Goal: Transaction & Acquisition: Obtain resource

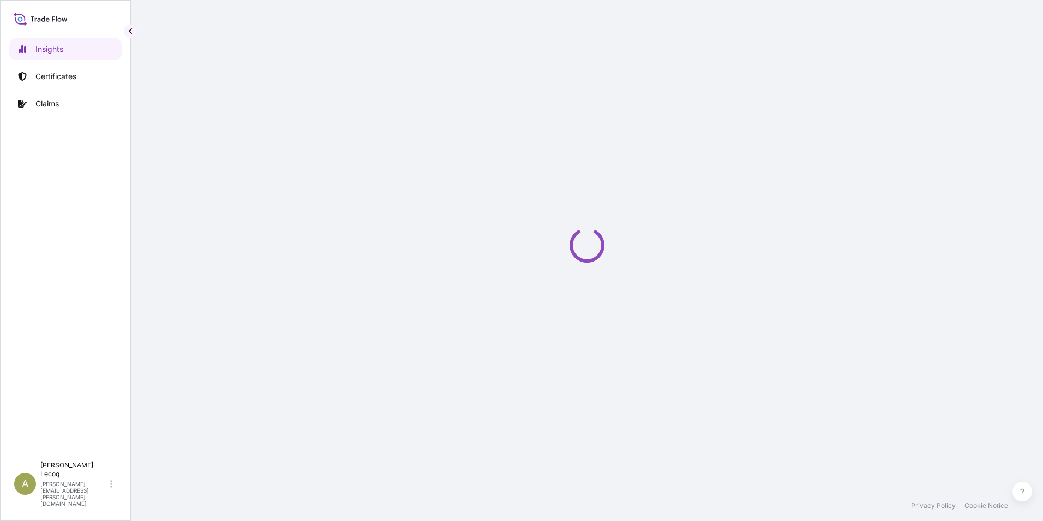
select select "2025"
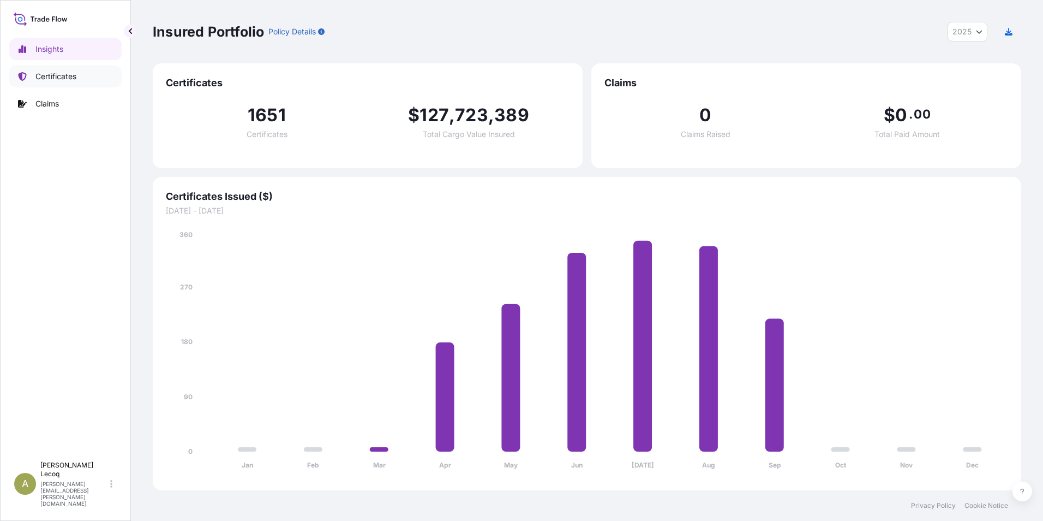
click at [55, 76] on p "Certificates" at bounding box center [55, 76] width 41 height 11
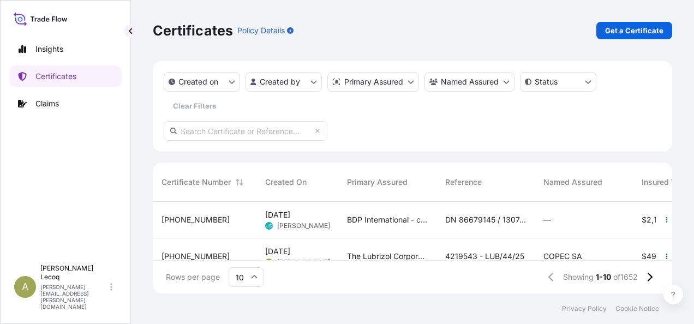
scroll to position [9, 9]
click at [626, 27] on p "Get a Certificate" at bounding box center [634, 30] width 58 height 11
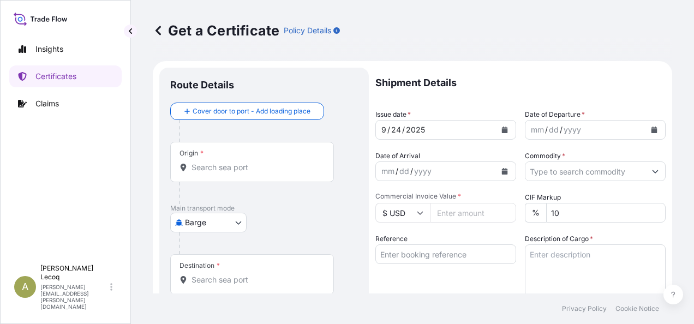
click at [204, 218] on body "Insights Certificates Claims A [PERSON_NAME] [PERSON_NAME][EMAIL_ADDRESS][PERSO…" at bounding box center [347, 162] width 694 height 324
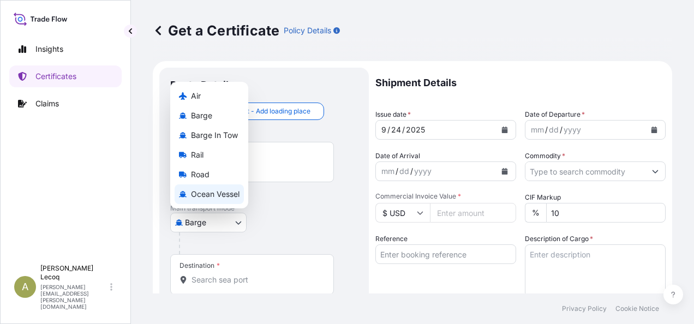
click at [201, 190] on span "Ocean Vessel" at bounding box center [215, 194] width 49 height 11
select select "Ocean Vessel"
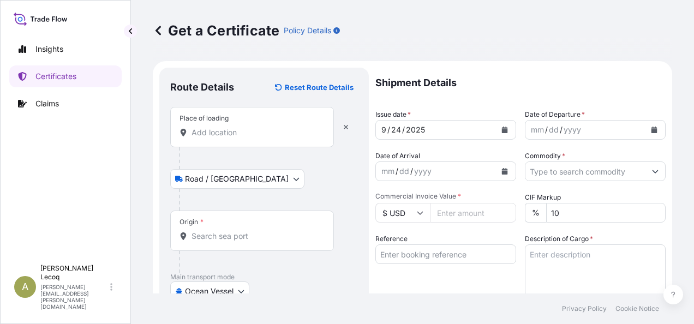
click at [204, 139] on div "Place of loading" at bounding box center [252, 127] width 164 height 40
click at [204, 138] on input "Place of loading" at bounding box center [256, 132] width 129 height 11
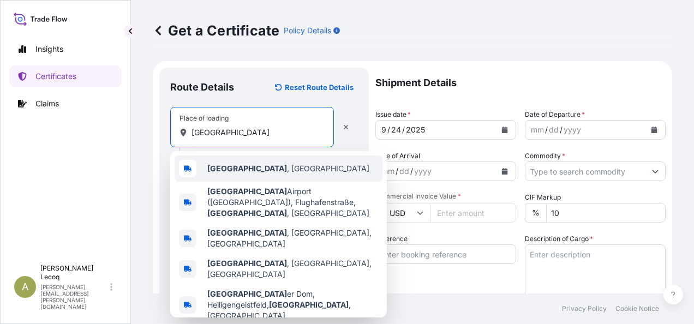
click at [235, 174] on span "[GEOGRAPHIC_DATA] , [GEOGRAPHIC_DATA]" at bounding box center [288, 168] width 162 height 11
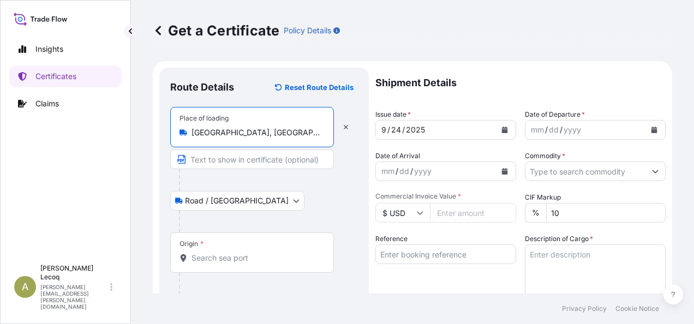
type input "[GEOGRAPHIC_DATA], [GEOGRAPHIC_DATA]"
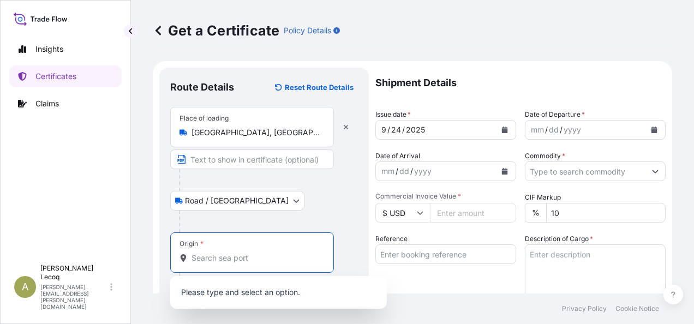
click at [210, 260] on input "Origin *" at bounding box center [256, 258] width 129 height 11
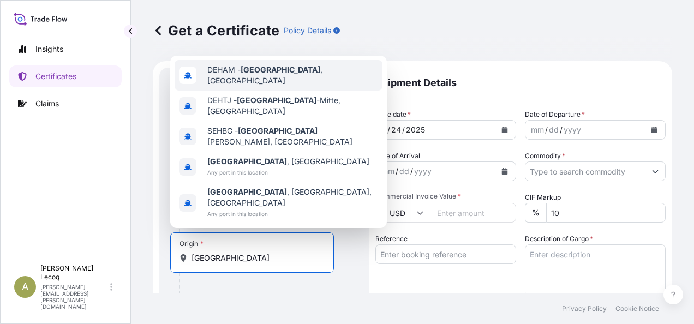
click at [278, 86] on span "DEHAM - [GEOGRAPHIC_DATA] , [GEOGRAPHIC_DATA]" at bounding box center [292, 75] width 171 height 22
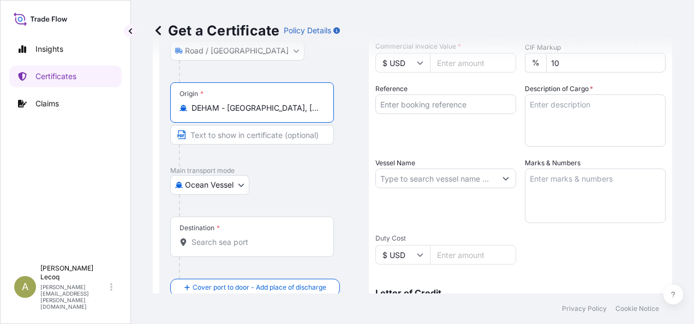
scroll to position [164, 0]
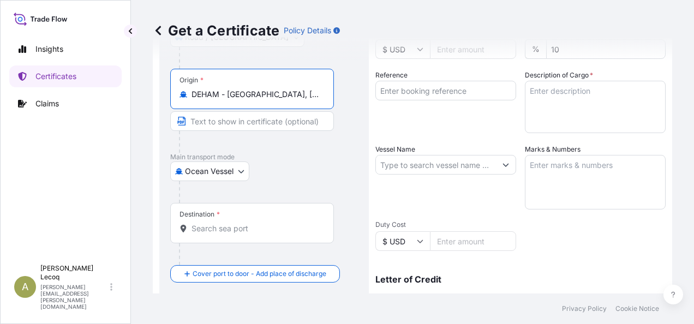
type input "DEHAM - [GEOGRAPHIC_DATA], [GEOGRAPHIC_DATA]"
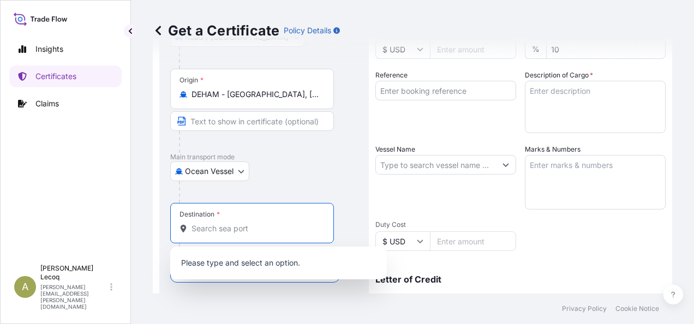
click at [210, 227] on input "Destination *" at bounding box center [256, 228] width 129 height 11
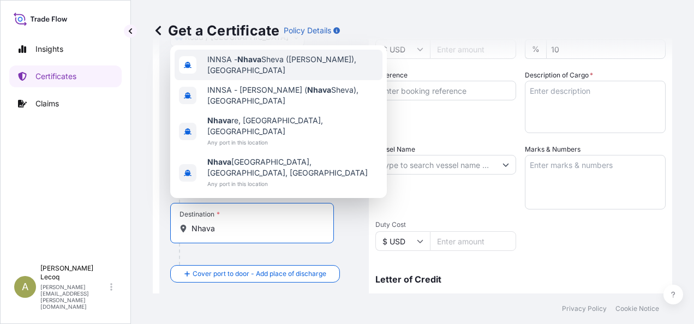
click at [260, 76] on span "INNSA - [GEOGRAPHIC_DATA] ([PERSON_NAME]), [GEOGRAPHIC_DATA]" at bounding box center [292, 65] width 171 height 22
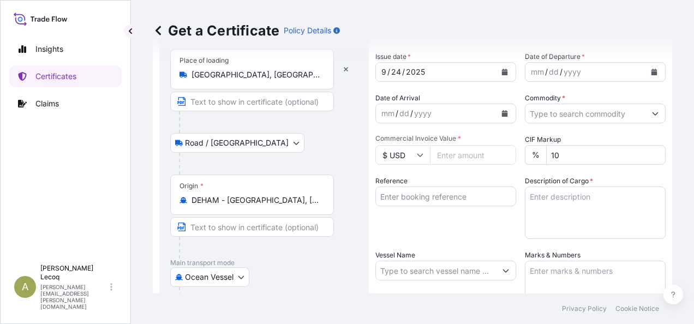
scroll to position [0, 0]
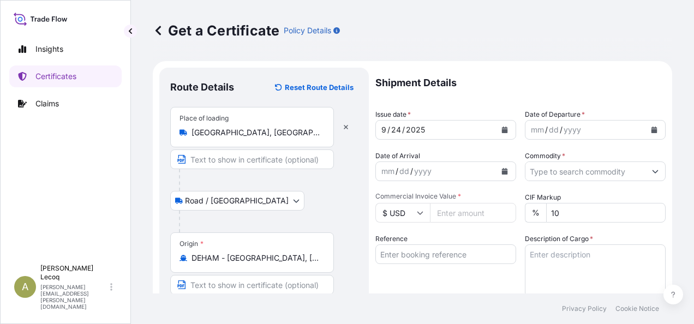
type input "INNSA - [GEOGRAPHIC_DATA] ([PERSON_NAME]), [GEOGRAPHIC_DATA]"
click at [601, 125] on div "mm / dd / yyyy" at bounding box center [585, 130] width 120 height 20
click at [598, 131] on div "mm / dd / yyyy" at bounding box center [585, 130] width 120 height 20
click at [651, 128] on icon "Calendar" at bounding box center [654, 130] width 6 height 7
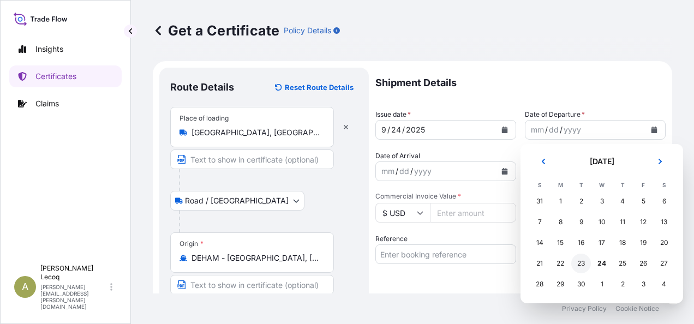
click at [581, 262] on div "23" at bounding box center [581, 264] width 20 height 20
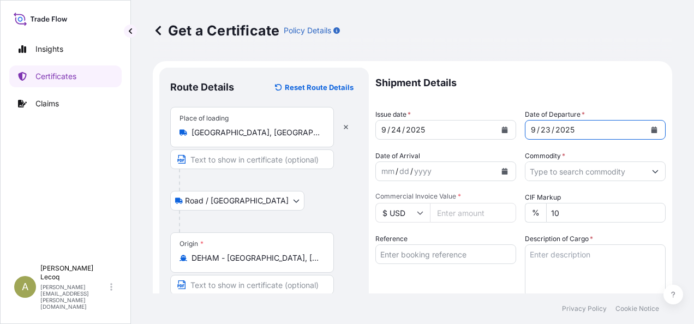
click at [568, 173] on input "Commodity *" at bounding box center [585, 171] width 120 height 20
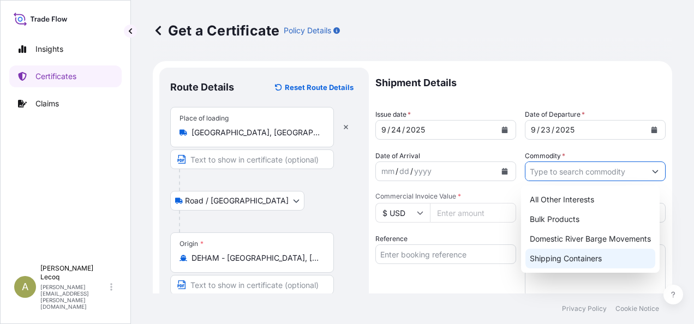
click at [575, 258] on div "Shipping Containers" at bounding box center [590, 259] width 130 height 20
type input "Shipping Containers"
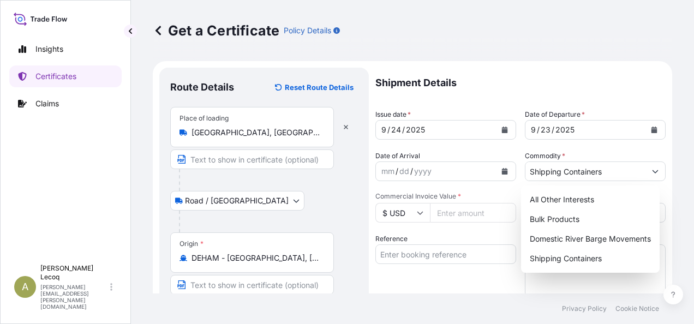
click at [410, 212] on input "$ USD" at bounding box center [402, 213] width 55 height 20
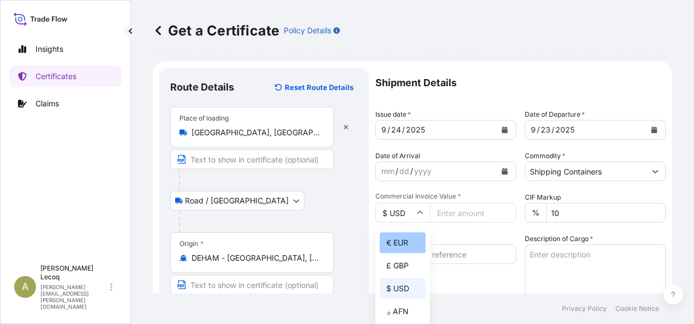
click at [404, 245] on div "€ EUR" at bounding box center [403, 242] width 46 height 21
type input "€ EUR"
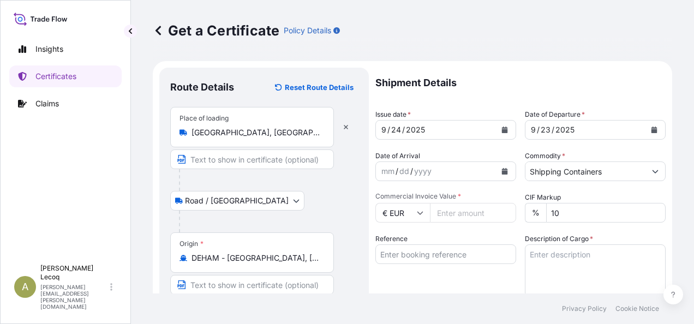
click at [464, 212] on input "Commercial Invoice Value *" at bounding box center [473, 213] width 86 height 20
type input "13148.40"
click at [619, 214] on input "10" at bounding box center [605, 213] width 119 height 20
click at [483, 230] on div "Shipment Details Issue date * [DATE] Date of Departure * [DATE] Date of Arrival…" at bounding box center [520, 328] width 290 height 520
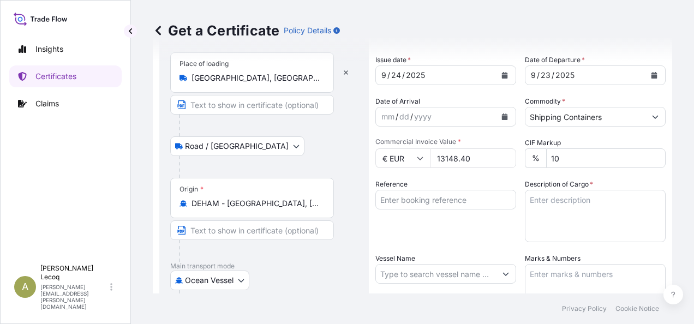
scroll to position [109, 0]
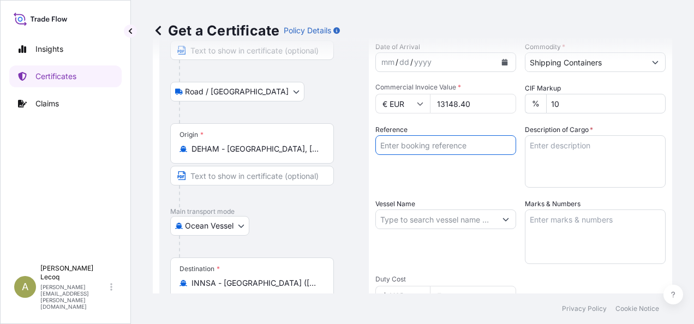
click at [454, 143] on input "Reference" at bounding box center [445, 145] width 141 height 20
type input "4221121"
click at [547, 151] on textarea "Description of Cargo *" at bounding box center [595, 161] width 141 height 52
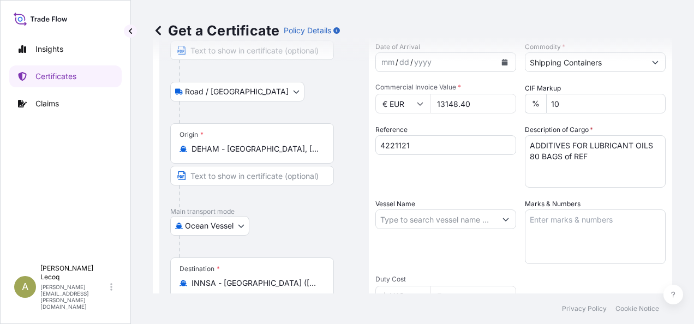
click at [608, 159] on textarea "ADDITIVES FOR LUBRICANT OILS 80 BAGS of REF" at bounding box center [595, 161] width 141 height 52
paste textarea "R01209E"
click at [628, 157] on textarea "ADDITIVES FOR LUBRICANT OILS 80 BAGS of REF R01209E" at bounding box center [595, 161] width 141 height 52
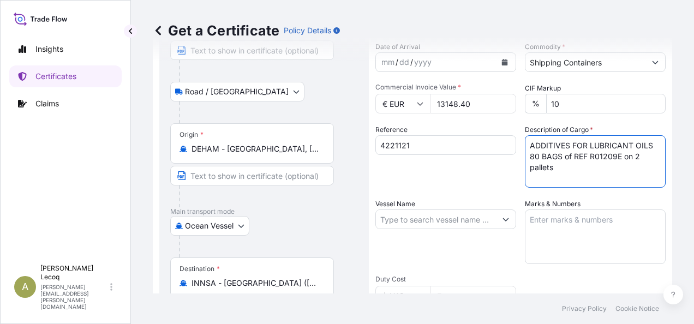
scroll to position [6, 0]
click at [556, 172] on textarea "ADDITIVES FOR LUBRICANT OILS 80 BAGS of REF R01209E on 2 pallets" at bounding box center [595, 161] width 141 height 52
paste textarea "Commodity Code: 2933.69.80.900"
type textarea "ADDITIVES FOR LUBRICANT OILS 80 BAGS of REF R01209E on 2 pallets Commodity Code…"
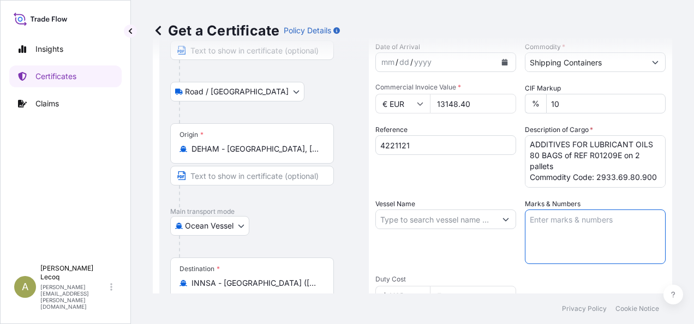
click at [539, 220] on textarea "Marks & Numbers" at bounding box center [595, 237] width 141 height 55
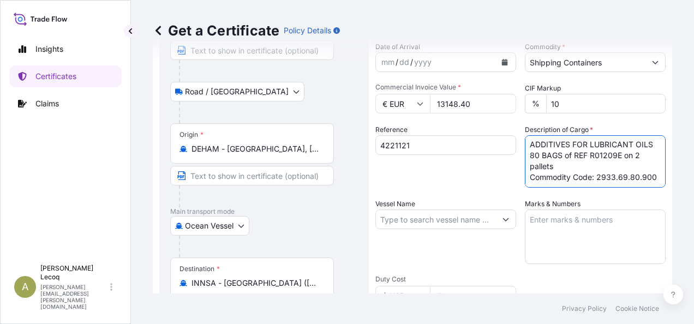
drag, startPoint x: 525, startPoint y: 151, endPoint x: 562, endPoint y: 160, distance: 37.9
click at [562, 160] on textarea "ADDITIVES FOR LUBRICANT OILS 80 BAGS of REF R01209E on 2 pallets Commodity Code…" at bounding box center [595, 161] width 141 height 52
click at [547, 216] on textarea "Marks & Numbers" at bounding box center [595, 237] width 141 height 55
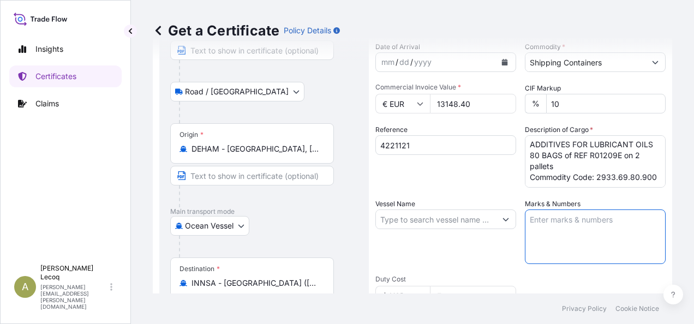
paste textarea "80 BAGS of REF R01209E on 2 pallets"
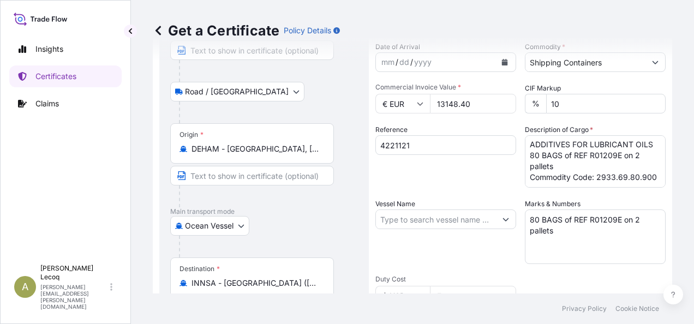
click at [565, 230] on textarea "80 BAGS of REF R01209E on 2 pallets" at bounding box center [595, 237] width 141 height 55
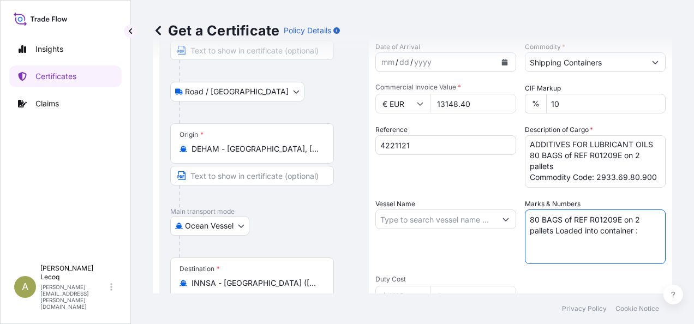
click at [561, 249] on textarea "80 BAGS of REF R01209E on 2 pallets Loaded into container :" at bounding box center [595, 237] width 141 height 55
drag, startPoint x: 641, startPoint y: 233, endPoint x: 647, endPoint y: 230, distance: 7.1
click at [642, 232] on textarea "80 BAGS of REF R01209E on 2 pallets Loaded into container :" at bounding box center [595, 237] width 141 height 55
paste textarea "HAMU 407107-5 Seal : 042995 Type: 40 HC"
type textarea "80 BAGS of REF R01209E on 2 pallets Loaded into container : HAMU 407107-5 Seal …"
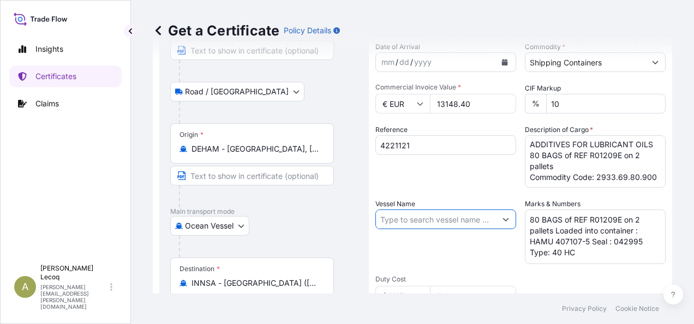
click at [414, 217] on input "Vessel Name" at bounding box center [436, 220] width 120 height 20
click at [407, 218] on input "Vessel Name" at bounding box center [436, 220] width 120 height 20
paste input "ALULA EXPRESS (538E)"
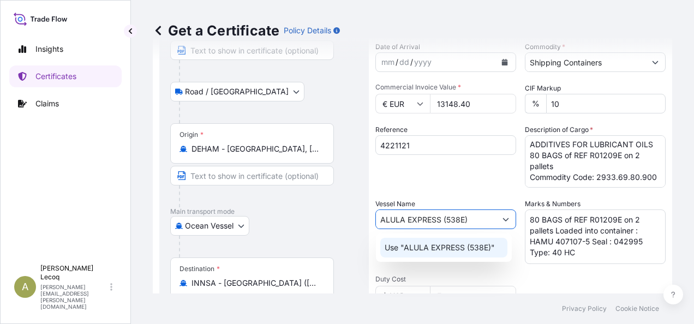
click at [457, 249] on p "Use "ALULA EXPRESS (538E)"" at bounding box center [440, 247] width 110 height 11
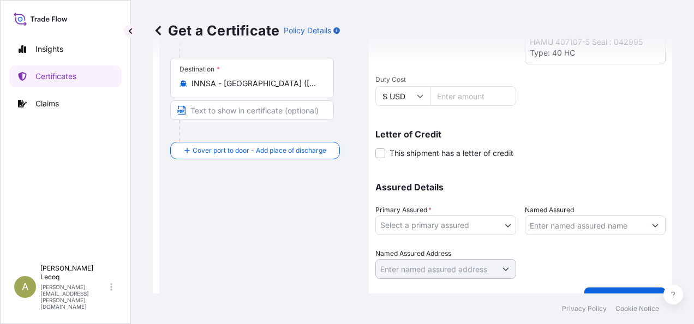
scroll to position [331, 0]
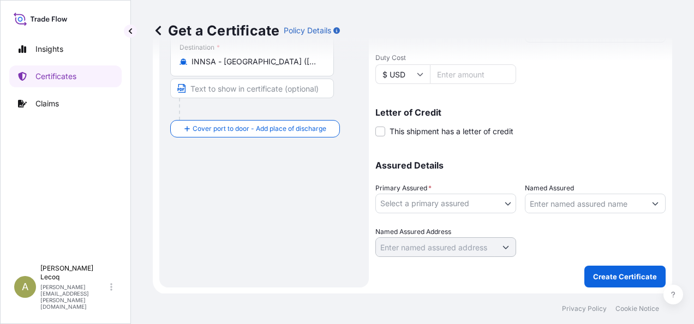
type input "ALULA EXPRESS (538E)"
click at [450, 204] on body "1 option available. Insights Certificates Claims A [PERSON_NAME] [PERSON_NAME][…" at bounding box center [347, 162] width 694 height 324
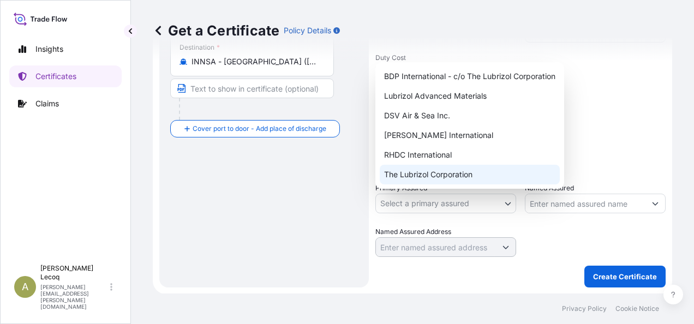
click at [425, 178] on div "The Lubrizol Corporation" at bounding box center [470, 175] width 180 height 20
select select "31566"
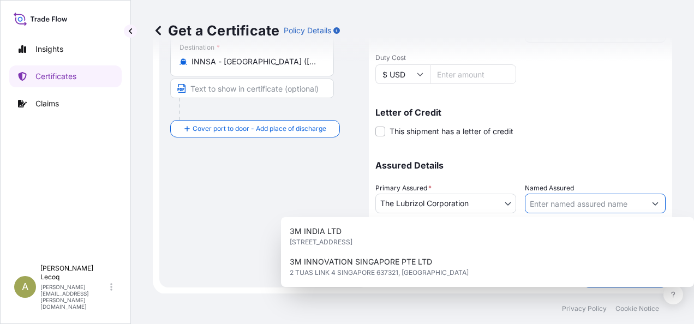
click at [557, 205] on input "Named Assured" at bounding box center [585, 204] width 120 height 20
click at [560, 202] on input "Named Assured" at bounding box center [585, 204] width 120 height 20
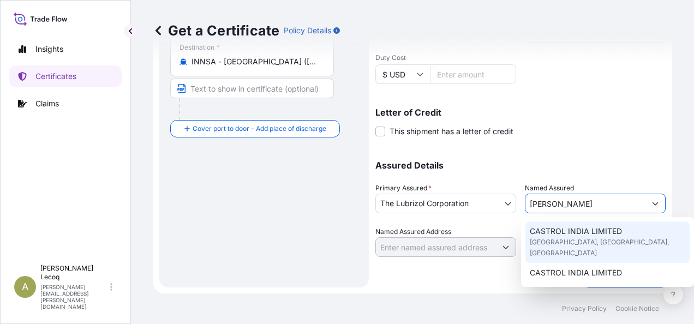
click at [572, 236] on span "CASTROL INDIA LIMITED" at bounding box center [576, 231] width 92 height 11
type input "CASTROL INDIA LIMITED"
type input "TECHNOPOLIS KNOWLEDGE PARK"
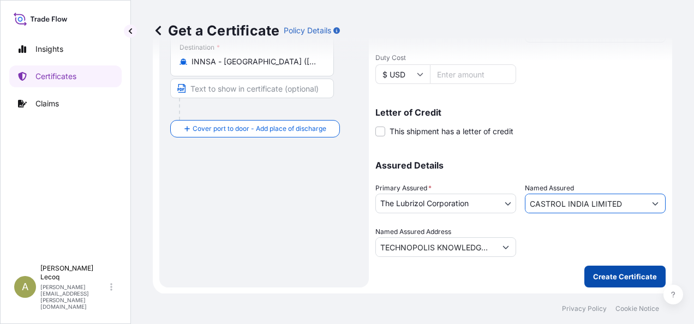
type input "CASTROL INDIA LIMITED"
click at [618, 277] on p "Create Certificate" at bounding box center [625, 276] width 64 height 11
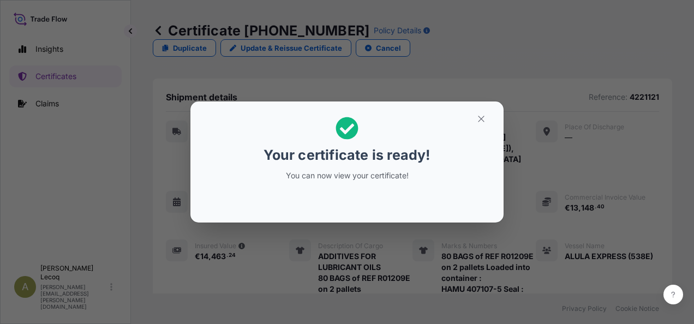
click at [345, 132] on icon at bounding box center [347, 128] width 23 height 23
click at [480, 122] on icon "button" at bounding box center [481, 119] width 10 height 10
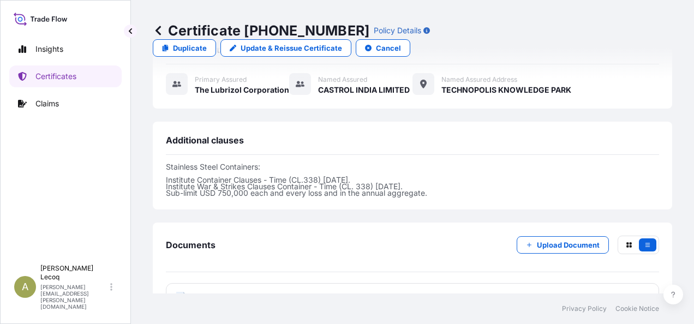
scroll to position [440, 0]
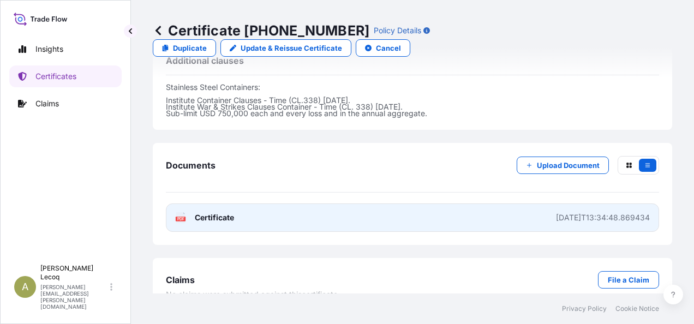
click at [177, 212] on g "PDF" at bounding box center [181, 217] width 10 height 11
